Goal: Task Accomplishment & Management: Use online tool/utility

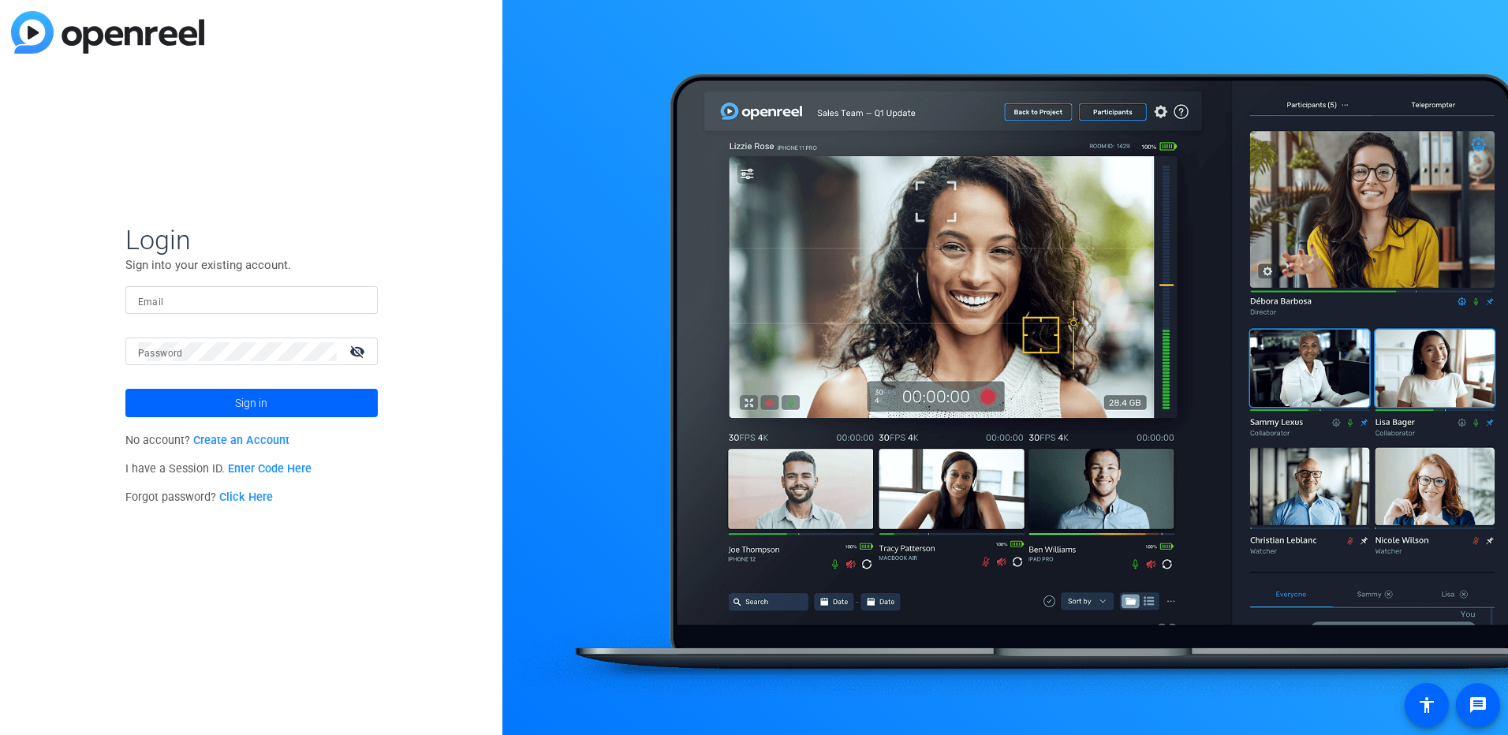
click at [235, 297] on input "Email" at bounding box center [251, 300] width 227 height 19
type input "[EMAIL_ADDRESS][PERSON_NAME][DOMAIN_NAME]"
click at [125, 389] on button "Sign in" at bounding box center [251, 403] width 252 height 28
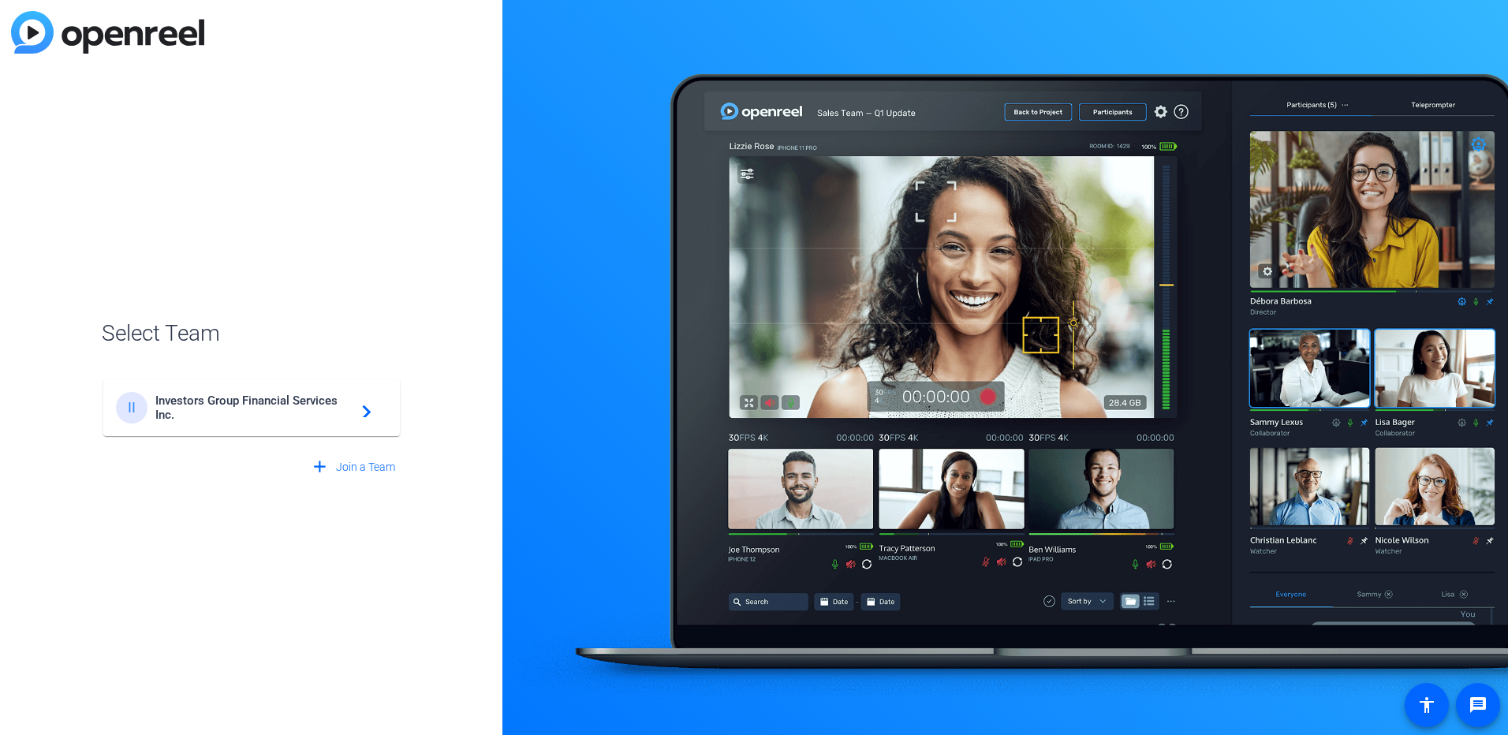
click at [289, 399] on span "Investors Group Financial Services Inc." at bounding box center [253, 408] width 197 height 28
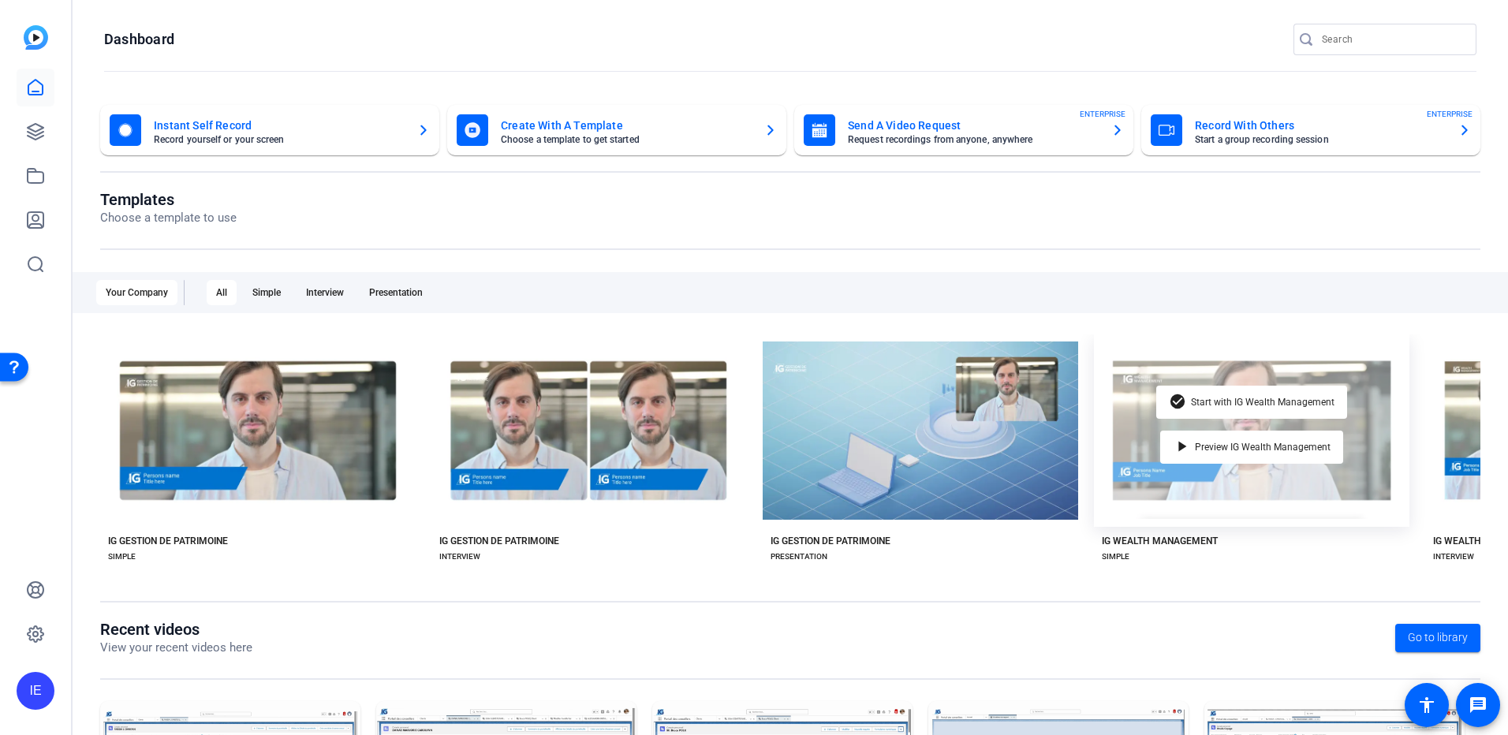
click at [1254, 486] on div "check_circle Start with IG Wealth Management play_arrow Preview IG Wealth Manag…" at bounding box center [1251, 430] width 315 height 192
click at [1192, 397] on span "Start with IG Wealth Management" at bounding box center [1263, 401] width 144 height 9
click at [1254, 425] on div "check_circle Start with IG Wealth Management play_arrow Preview IG Wealth Manag…" at bounding box center [1251, 430] width 315 height 192
click at [1197, 397] on span "Start with IG Wealth Management" at bounding box center [1263, 401] width 144 height 9
click at [1209, 399] on span "Start with IG Wealth Management" at bounding box center [1263, 401] width 144 height 9
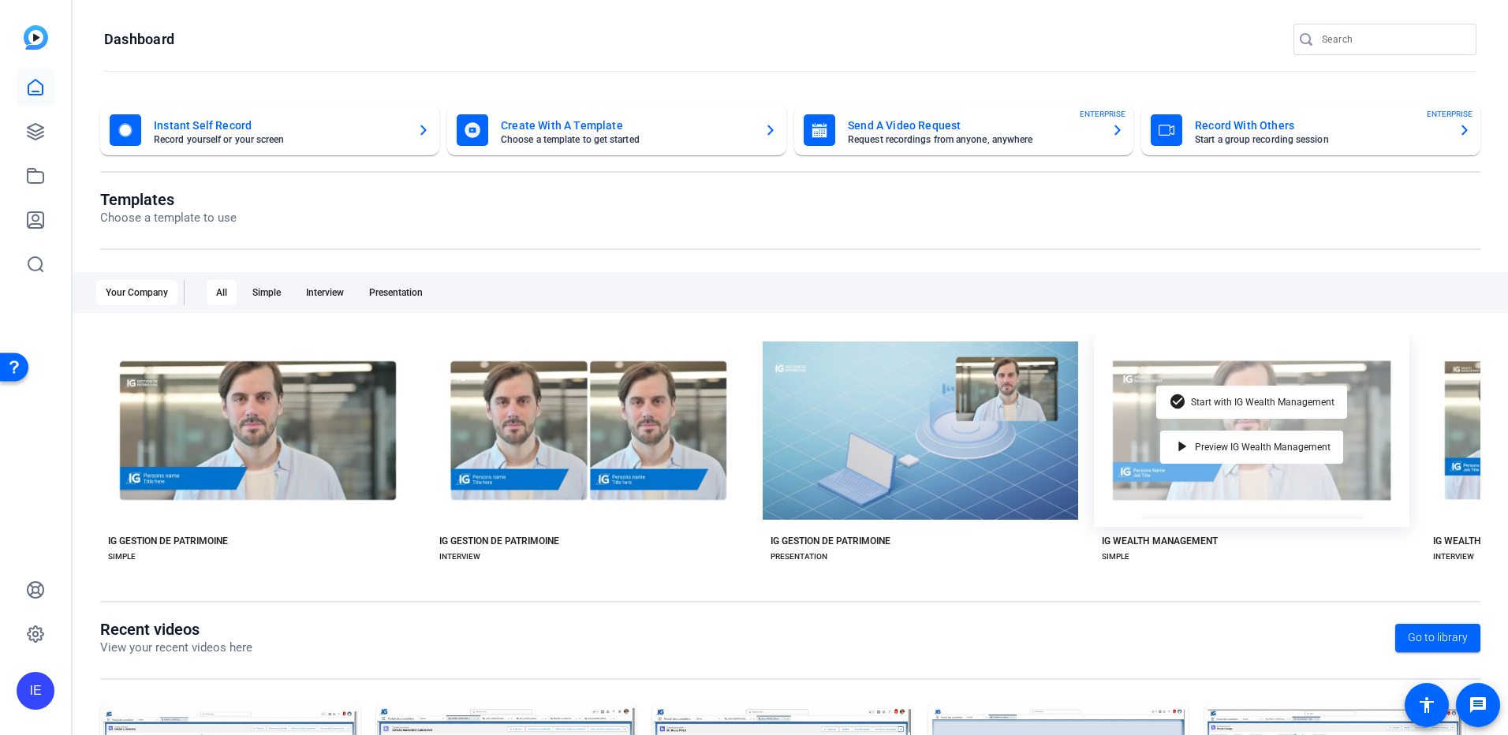
click at [1146, 439] on div "check_circle Start with IG Wealth Management play_arrow Preview IG Wealth Manag…" at bounding box center [1251, 430] width 315 height 192
click at [1207, 397] on span "Start with IG Wealth Management" at bounding box center [1263, 401] width 144 height 9
